Goal: Task Accomplishment & Management: Complete application form

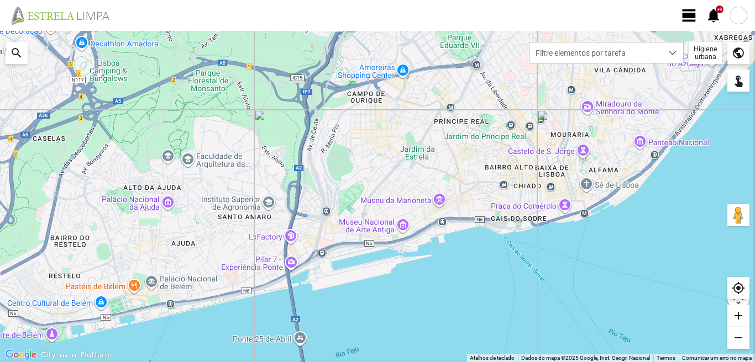
click at [689, 9] on span "view_day" at bounding box center [689, 15] width 17 height 17
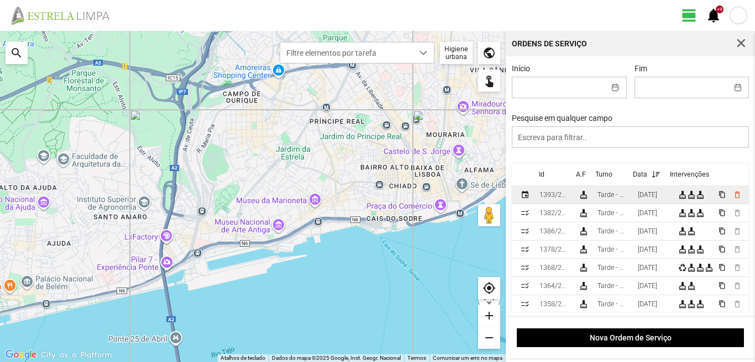
click at [657, 198] on div "[DATE]" at bounding box center [647, 195] width 19 height 8
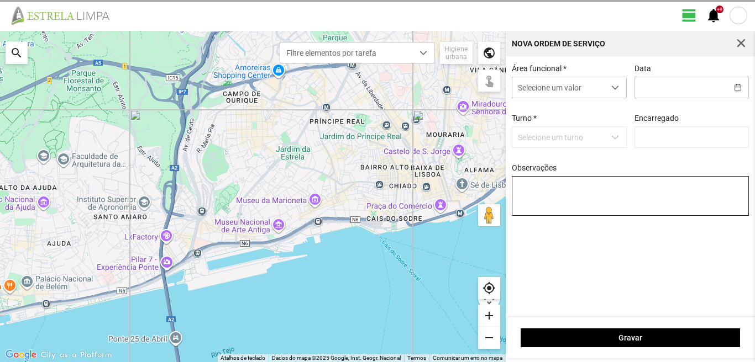
type input "[DATE]"
type input "[PERSON_NAME]"
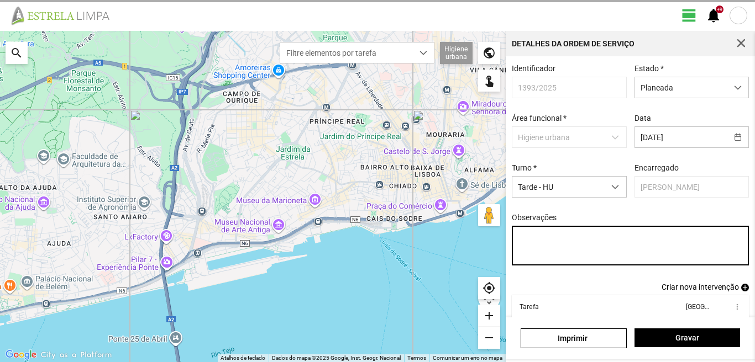
click at [523, 238] on textarea "Observações" at bounding box center [631, 246] width 238 height 40
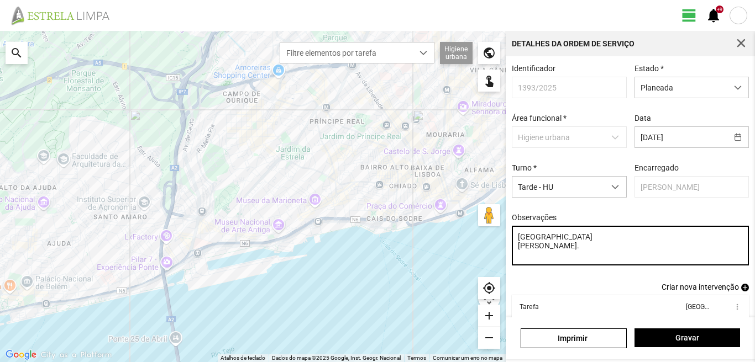
paste textarea "concluídas"
drag, startPoint x: 575, startPoint y: 240, endPoint x: 649, endPoint y: 240, distance: 74.6
click at [649, 240] on textarea "[GEOGRAPHIC_DATA] concluída [PERSON_NAME]." at bounding box center [631, 246] width 238 height 40
click at [601, 256] on textarea "[GEOGRAPHIC_DATA] concluída [PERSON_NAME]." at bounding box center [631, 246] width 238 height 40
paste textarea "concluída"
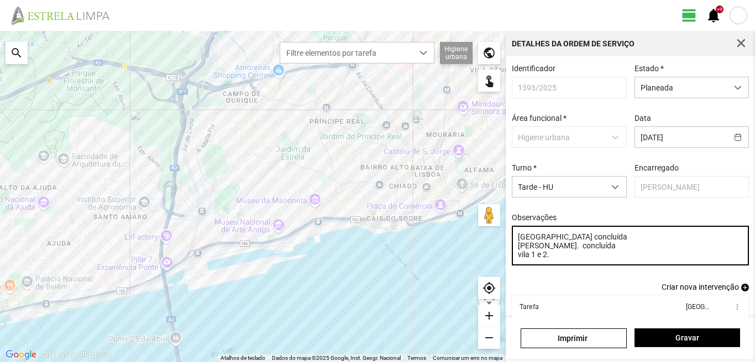
paste textarea "concluída"
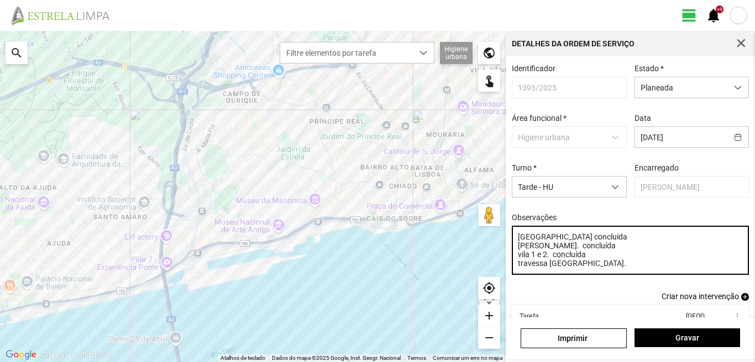
paste textarea "concluída"
drag, startPoint x: 589, startPoint y: 260, endPoint x: 659, endPoint y: 258, distance: 69.6
click at [659, 259] on textarea "[GEOGRAPHIC_DATA] concluída [PERSON_NAME]. concluída vila 1 e 2. concluída conc…" at bounding box center [631, 250] width 238 height 49
paste textarea "concluída"
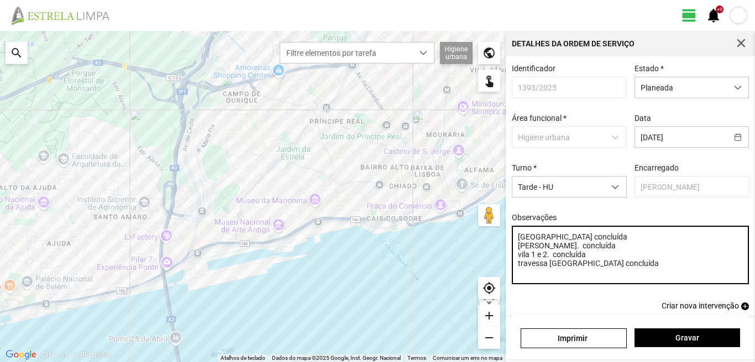
type textarea "[GEOGRAPHIC_DATA] concluída [PERSON_NAME]. concluída vila 1 e 2. concluída trav…"
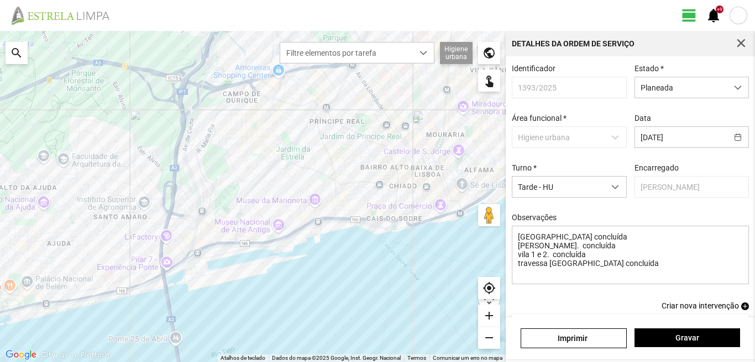
click at [12, 49] on div "search" at bounding box center [17, 53] width 22 height 22
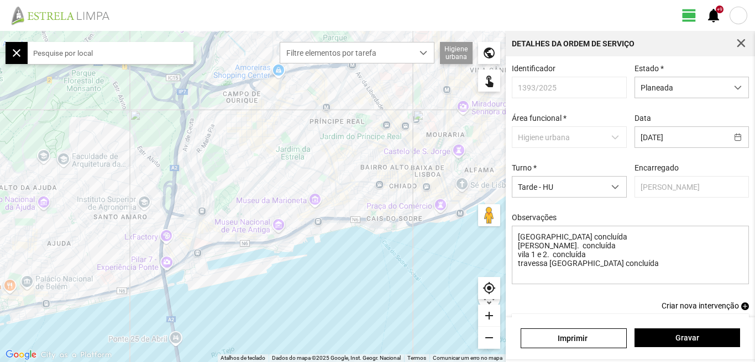
click at [68, 52] on input "text" at bounding box center [111, 53] width 166 height 22
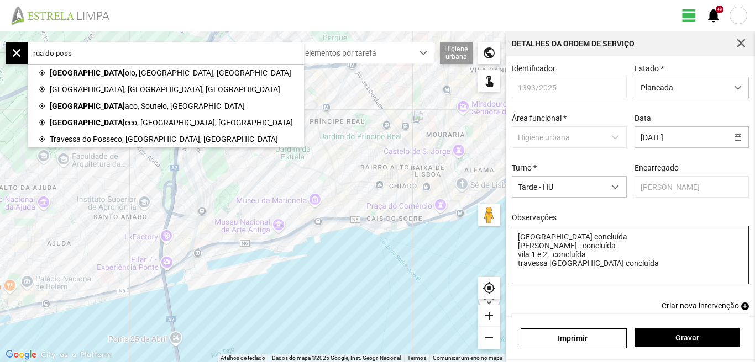
type input "rua do poss"
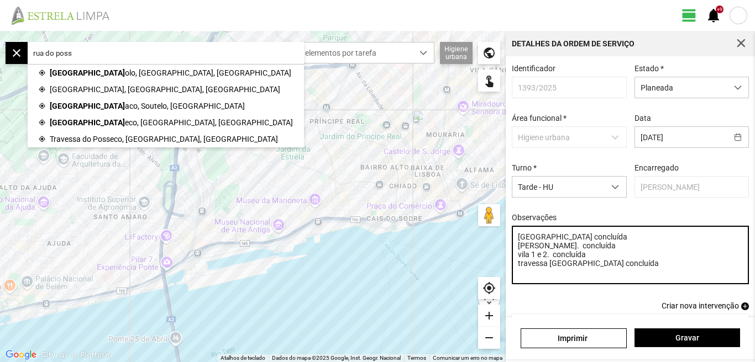
click at [627, 269] on textarea "[GEOGRAPHIC_DATA] concluída [PERSON_NAME]. concluída vila 1 e 2. concluída trav…" at bounding box center [631, 255] width 238 height 59
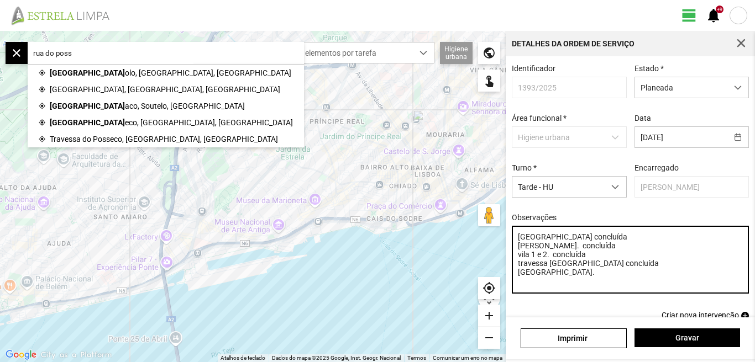
click at [580, 280] on textarea "[GEOGRAPHIC_DATA] concluída [PERSON_NAME]. concluída vila 1 e 2. concluída trav…" at bounding box center [631, 260] width 238 height 68
paste textarea "concluída"
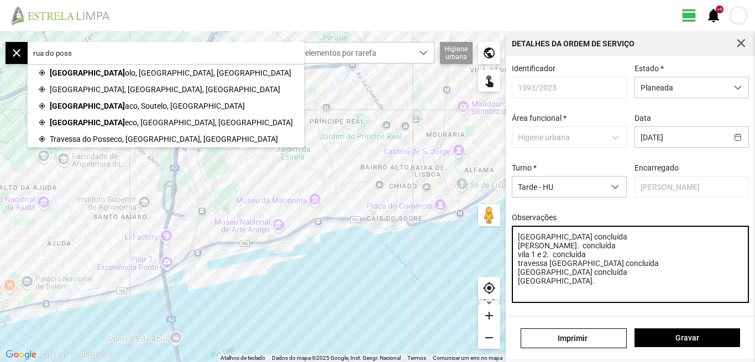
paste textarea "concluída"
click at [519, 277] on textarea "[GEOGRAPHIC_DATA] concluída [PERSON_NAME]. concluída vila 1 e 2. concluída trav…" at bounding box center [631, 264] width 238 height 77
click at [522, 278] on textarea "[GEOGRAPHIC_DATA] concluída [PERSON_NAME]. concluída vila 1 e 2. concluída trav…" at bounding box center [631, 264] width 238 height 77
click at [519, 249] on textarea "[GEOGRAPHIC_DATA] concluída [PERSON_NAME]. concluída vila 1 e 2. concluída trav…" at bounding box center [631, 264] width 238 height 77
click at [521, 248] on textarea "[GEOGRAPHIC_DATA] concluída [PERSON_NAME]. concluída vila 1 e 2. concluída trav…" at bounding box center [631, 264] width 238 height 77
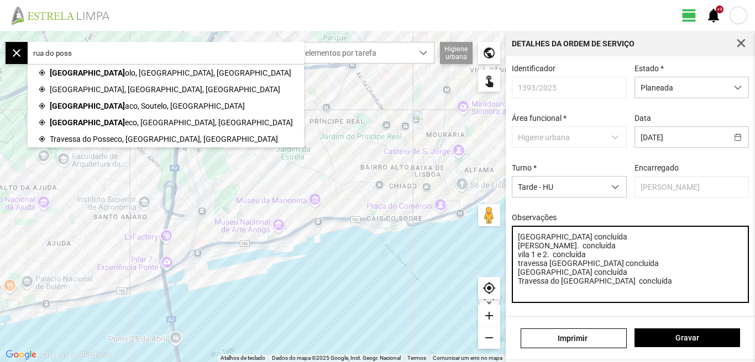
click at [522, 259] on textarea "[GEOGRAPHIC_DATA] concluída [PERSON_NAME]. concluída vila 1 e 2. concluída trav…" at bounding box center [631, 264] width 238 height 77
click at [520, 270] on textarea "[GEOGRAPHIC_DATA] concluída [PERSON_NAME]. concluída vila 1 e 2. concluída trav…" at bounding box center [631, 264] width 238 height 77
click at [522, 259] on textarea "[GEOGRAPHIC_DATA] concluída [PERSON_NAME]. concluída vila 1 e 2. concluída Trav…" at bounding box center [631, 264] width 238 height 77
click at [631, 291] on textarea "[GEOGRAPHIC_DATA] concluída [PERSON_NAME]. concluída Vila 1 e 2. concluída Trav…" at bounding box center [631, 264] width 238 height 77
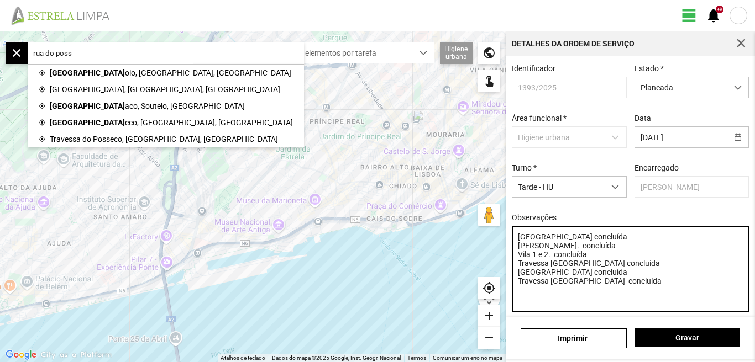
click at [627, 267] on textarea "[GEOGRAPHIC_DATA] concluída [PERSON_NAME]. concluída Vila 1 e 2. concluída Trav…" at bounding box center [631, 269] width 238 height 87
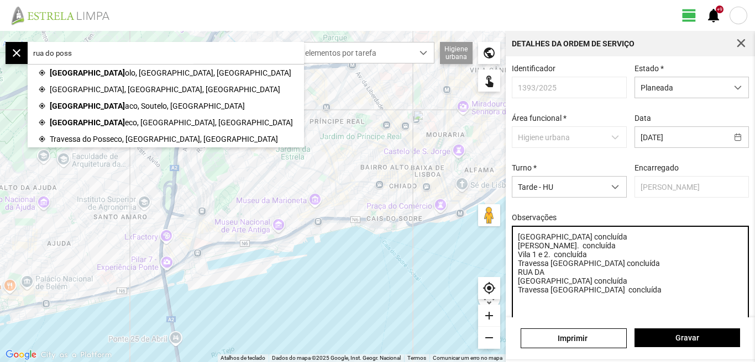
type textarea "[GEOGRAPHIC_DATA] concluída [PERSON_NAME]. concluída Vila 1 e 2. concluída Trav…"
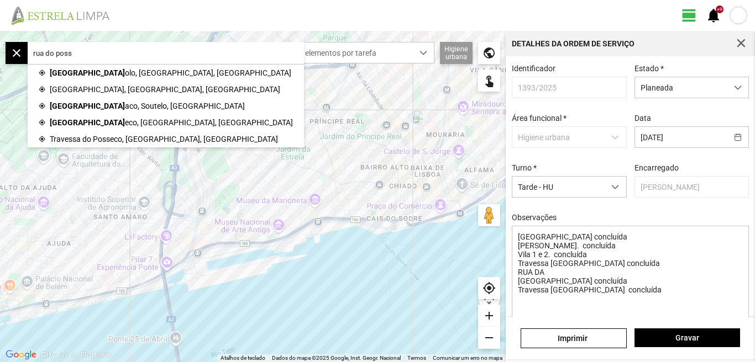
click at [88, 58] on input "rua do poss" at bounding box center [111, 53] width 166 height 22
type input "r"
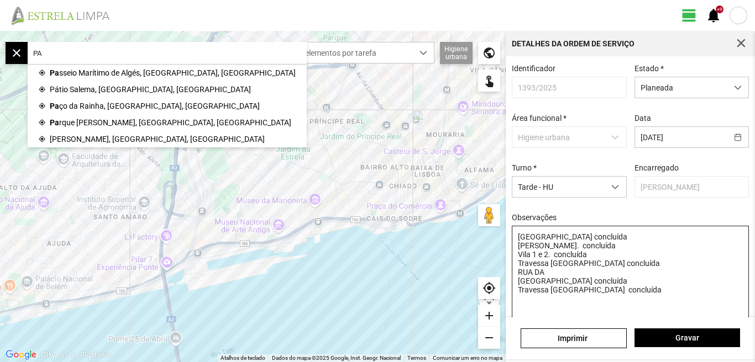
type input "PA"
drag, startPoint x: 548, startPoint y: 280, endPoint x: 515, endPoint y: 280, distance: 32.6
click at [515, 280] on textarea "[GEOGRAPHIC_DATA] concluída [PERSON_NAME]. concluída Vila 1 e 2. concluída Trav…" at bounding box center [631, 274] width 238 height 96
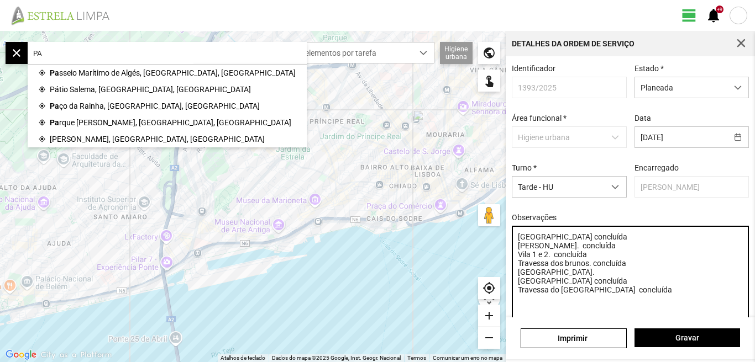
paste textarea "concluída"
click at [633, 299] on textarea "[GEOGRAPHIC_DATA] concluída [PERSON_NAME]. concluída Vila 1 e 2. concluída Trav…" at bounding box center [631, 274] width 238 height 96
type textarea "[GEOGRAPHIC_DATA] concluída [PERSON_NAME]. concluída Vila 1 e 2. concluída Trav…"
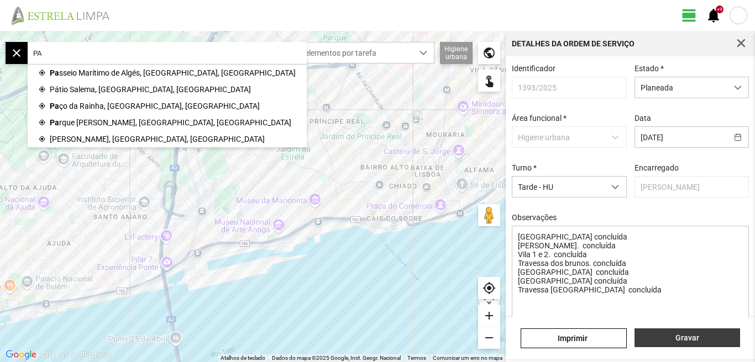
click at [688, 339] on span "Gravar" at bounding box center [687, 338] width 94 height 9
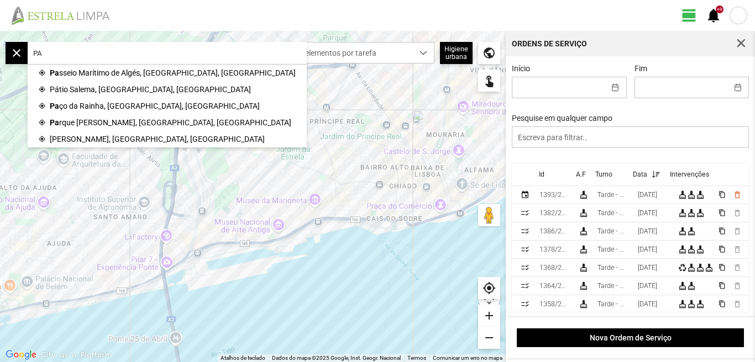
click at [66, 53] on input "PA" at bounding box center [111, 53] width 166 height 22
type input "P"
